Goal: Information Seeking & Learning: Learn about a topic

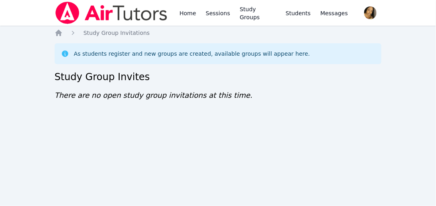
click at [214, 146] on div "Home Sessions Study Groups Students Messages Open user menu Lee'Tayna Hostick O…" at bounding box center [218, 103] width 436 height 206
click at [88, 34] on span "Study Group Invitations" at bounding box center [117, 33] width 66 height 6
click at [88, 16] on img at bounding box center [112, 13] width 114 height 22
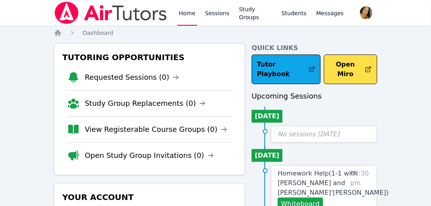
click at [88, 16] on img at bounding box center [111, 13] width 114 height 22
click at [102, 135] on li "View Registerable Course Groups (0)" at bounding box center [149, 129] width 165 height 26
click at [106, 134] on link "View Registerable Course Groups (0)" at bounding box center [156, 129] width 143 height 11
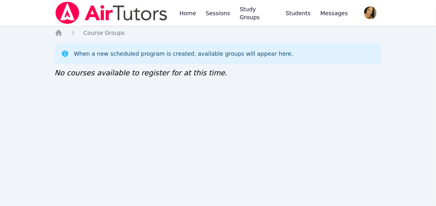
click at [43, 37] on div "Home Sessions Study Groups Students Messages Open user menu Lee'Tayna Hostick O…" at bounding box center [218, 103] width 436 height 206
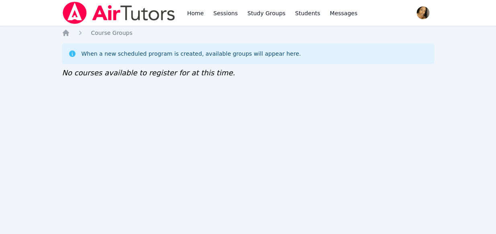
click at [259, 93] on div "Home Course Groups When a new scheduled program is created, available groups wi…" at bounding box center [248, 62] width 372 height 66
